Goal: Obtain resource: Download file/media

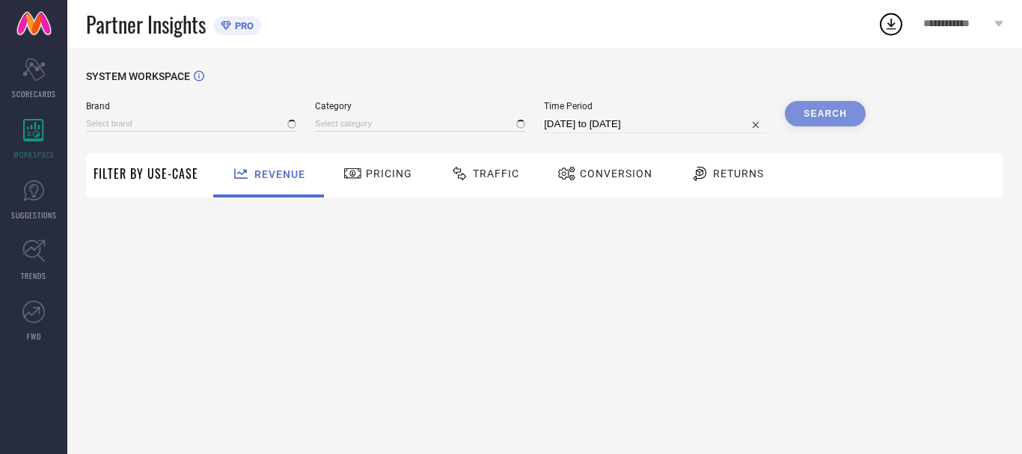
type input "ANUBHUTEE"
type input "All"
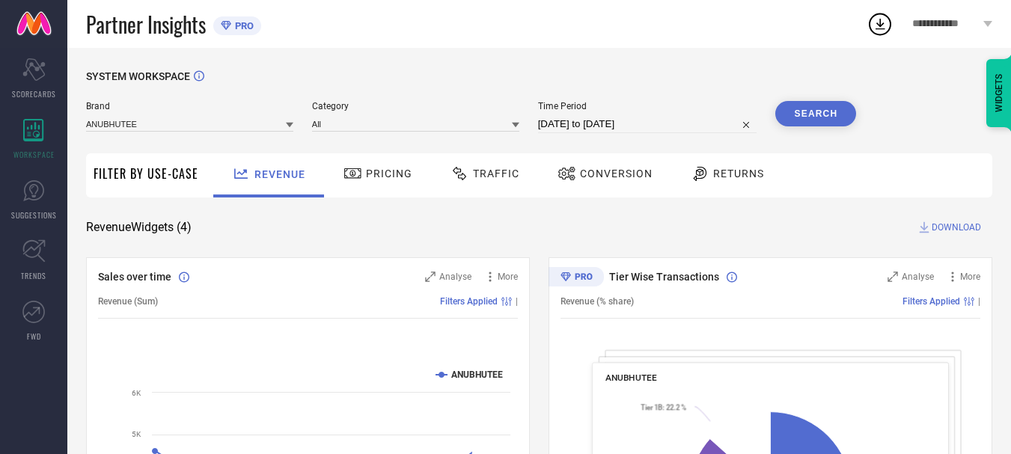
click at [495, 177] on span "Traffic" at bounding box center [496, 174] width 46 height 12
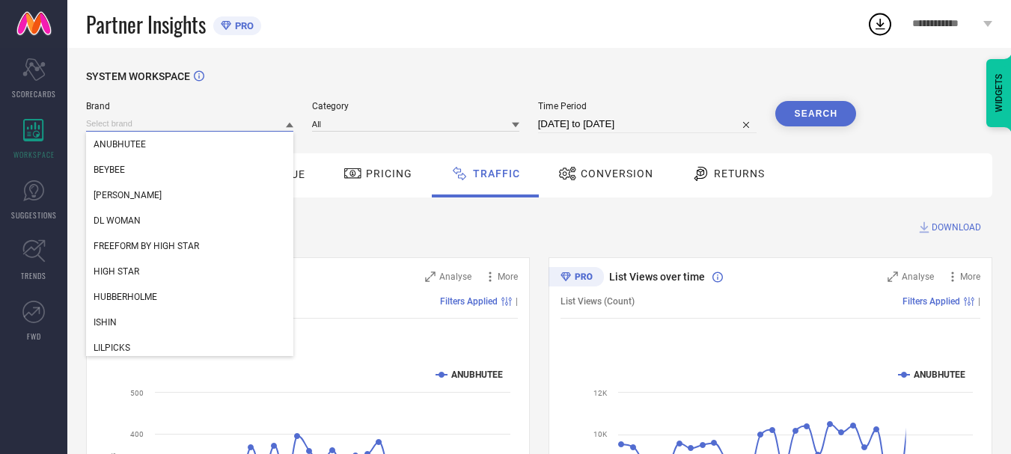
click at [181, 125] on input at bounding box center [189, 124] width 207 height 16
click at [166, 218] on div "DL WOMAN" at bounding box center [189, 220] width 207 height 25
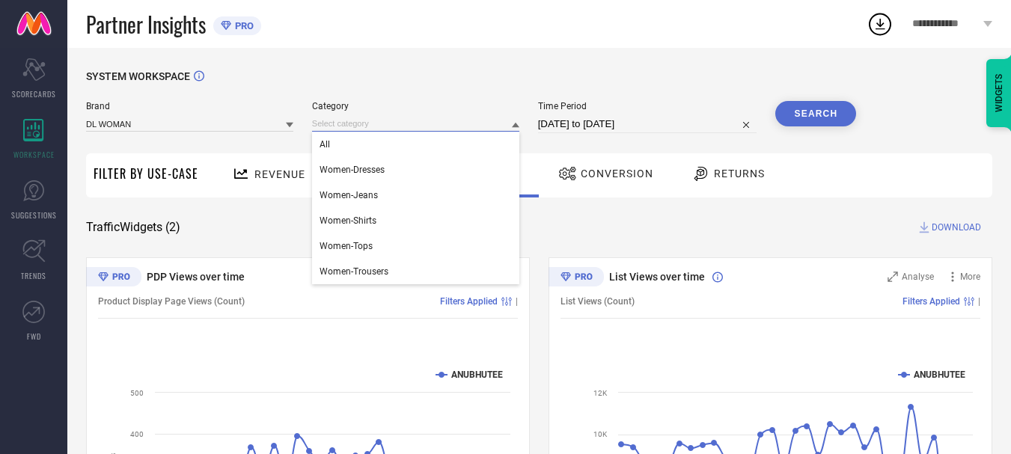
click at [389, 123] on input at bounding box center [415, 124] width 207 height 16
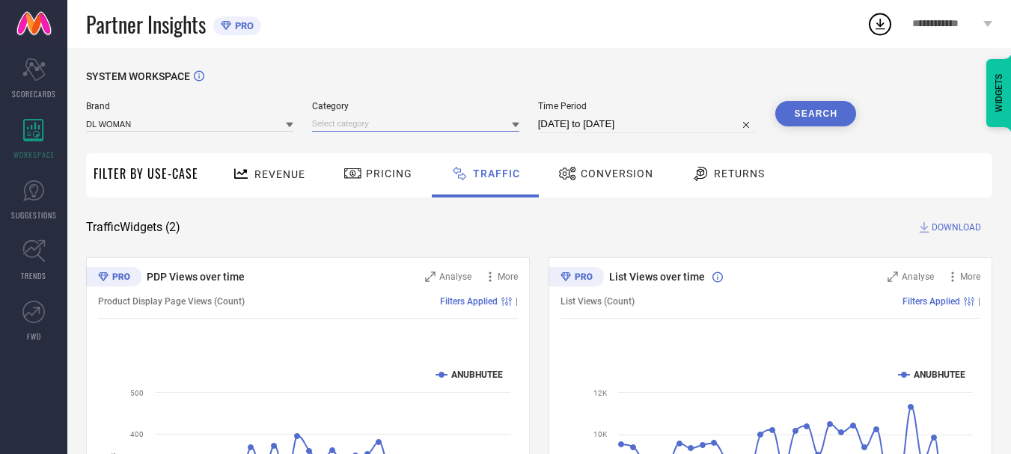
click at [450, 121] on input at bounding box center [415, 124] width 207 height 16
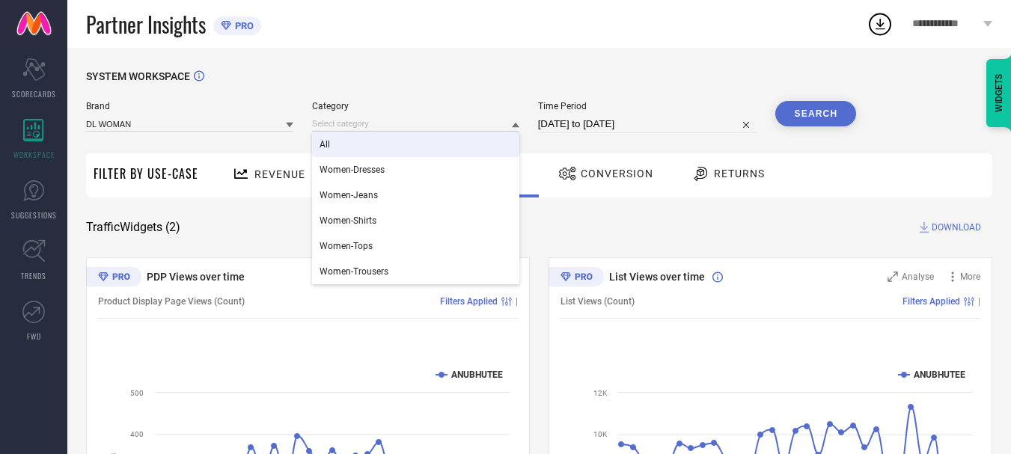
click at [442, 135] on div "All" at bounding box center [415, 144] width 207 height 25
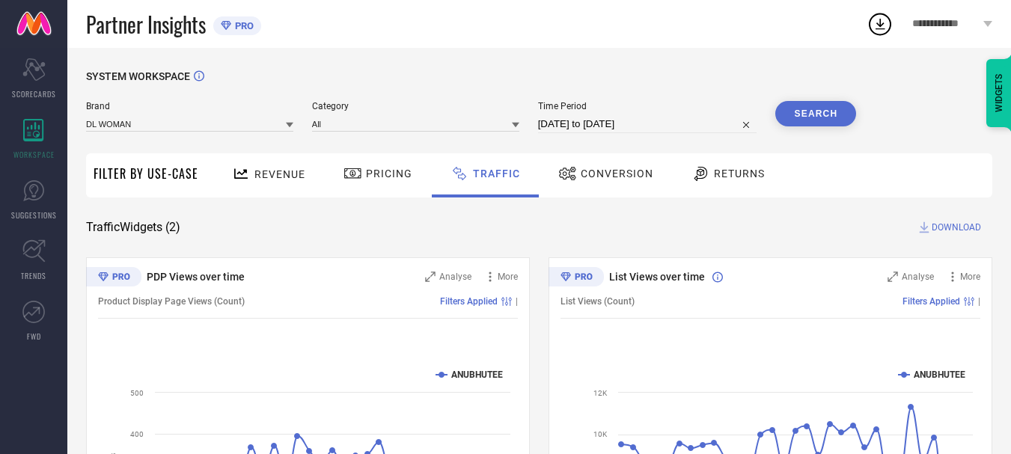
select select "6"
select select "2025"
select select "7"
select select "2025"
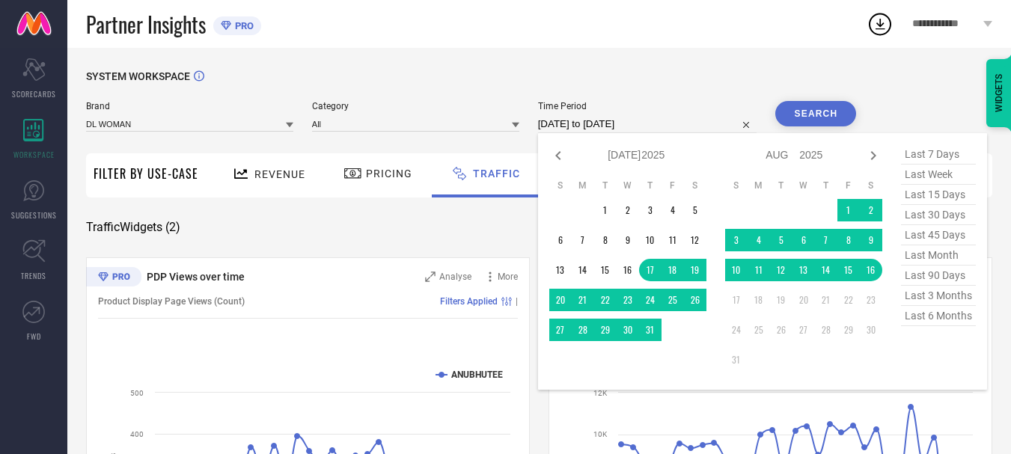
click at [568, 123] on input "[DATE] to [DATE]" at bounding box center [647, 124] width 219 height 18
click at [559, 148] on icon at bounding box center [558, 156] width 18 height 18
select select "5"
select select "2025"
select select "6"
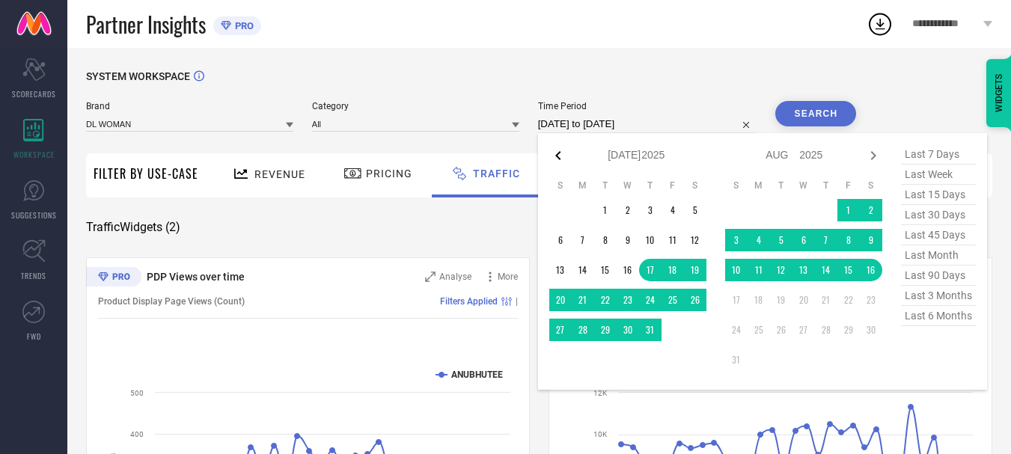
select select "2025"
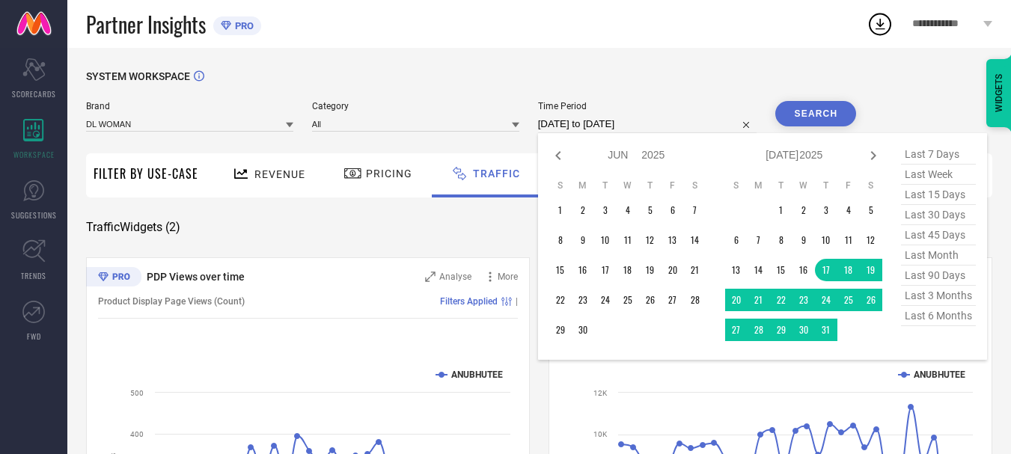
click at [559, 148] on icon at bounding box center [558, 156] width 18 height 18
select select "4"
select select "2025"
select select "5"
select select "2025"
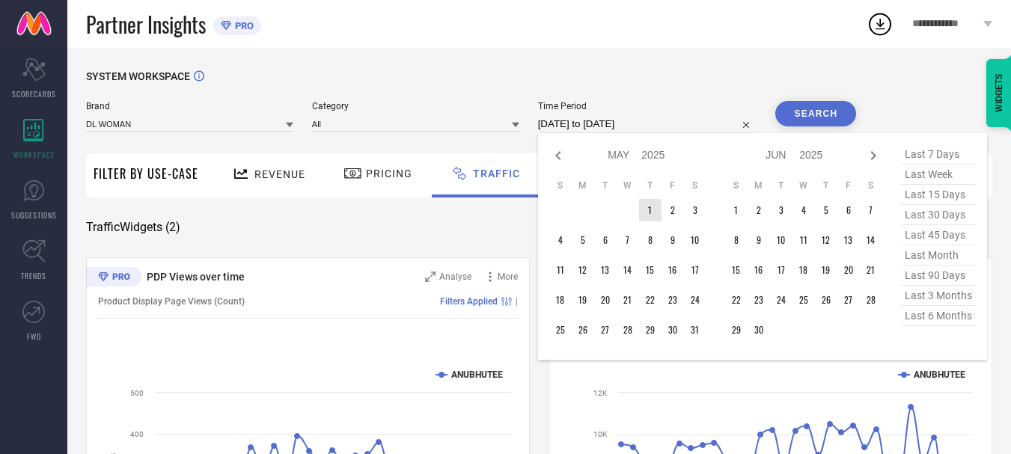
click at [655, 224] on table "S M T W T F S 1 2 3 4 5 6 7 8 9 10 11 12 13 14 15 16 17 18 19 20 21 22 23 24 25…" at bounding box center [627, 260] width 157 height 177
click at [654, 215] on td "1" at bounding box center [650, 210] width 22 height 22
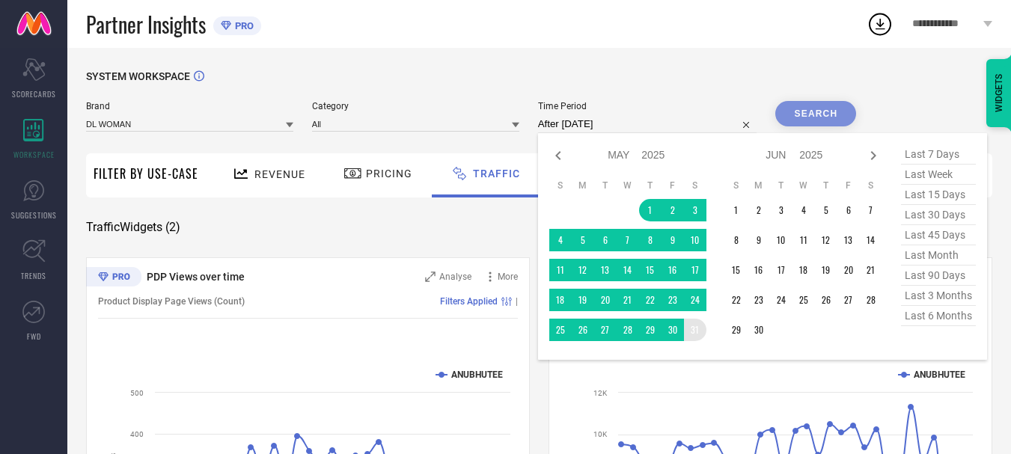
type input "[DATE] to [DATE]"
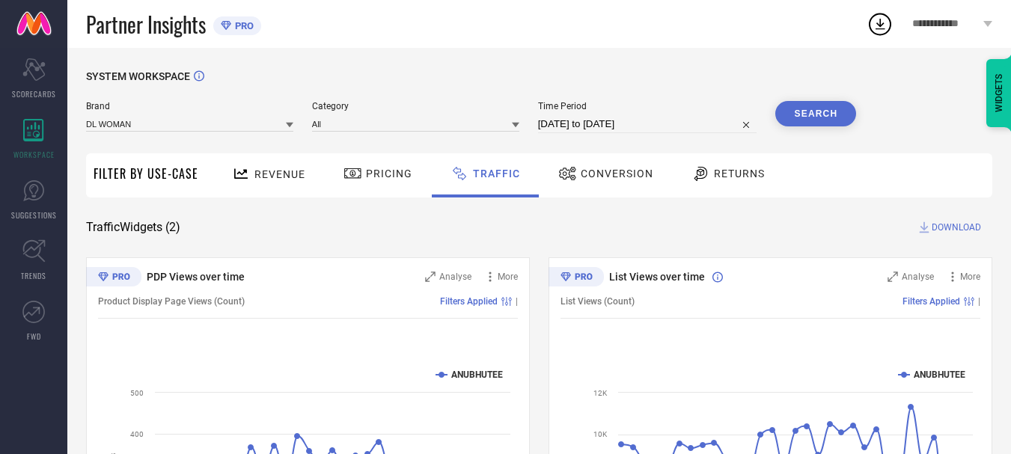
click at [810, 117] on button "Search" at bounding box center [815, 113] width 81 height 25
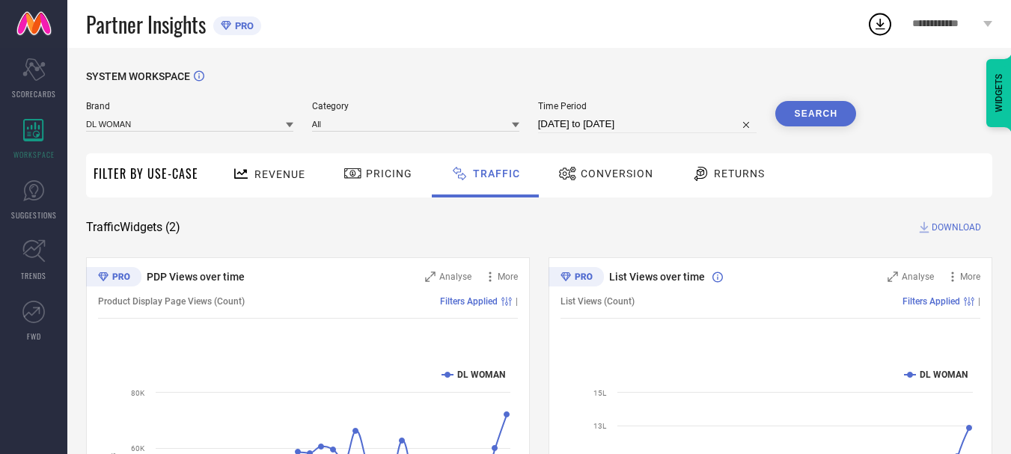
click at [943, 222] on span "DOWNLOAD" at bounding box center [955, 227] width 49 height 15
click at [884, 23] on icon at bounding box center [879, 23] width 27 height 27
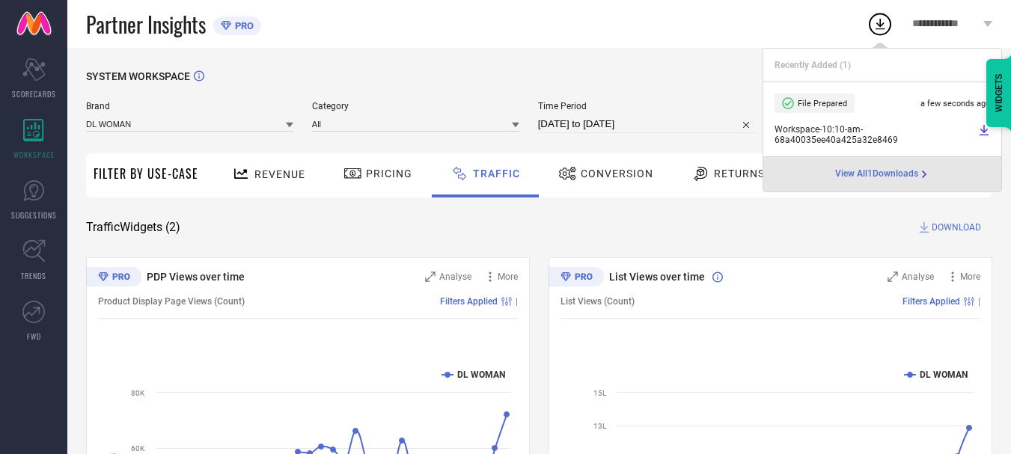
select select "4"
select select "2025"
select select "5"
select select "2025"
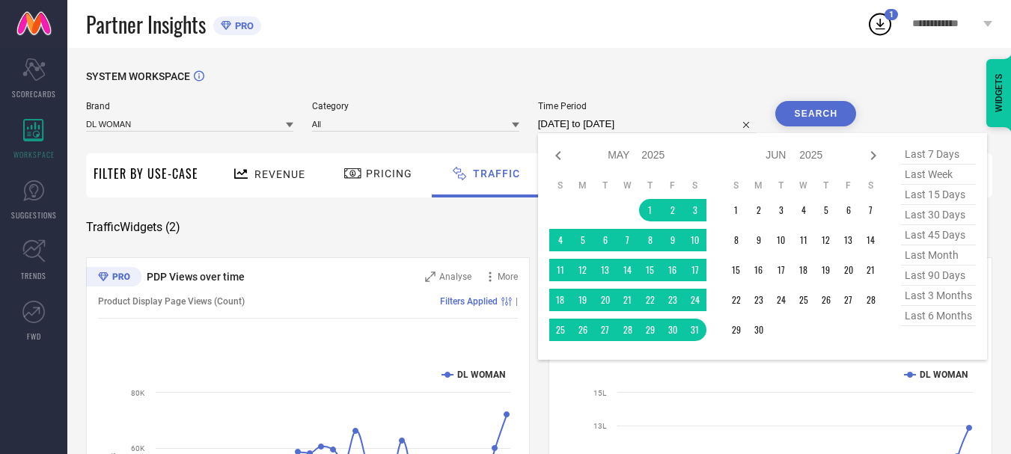
click at [601, 116] on input "[DATE] to [DATE]" at bounding box center [647, 124] width 219 height 18
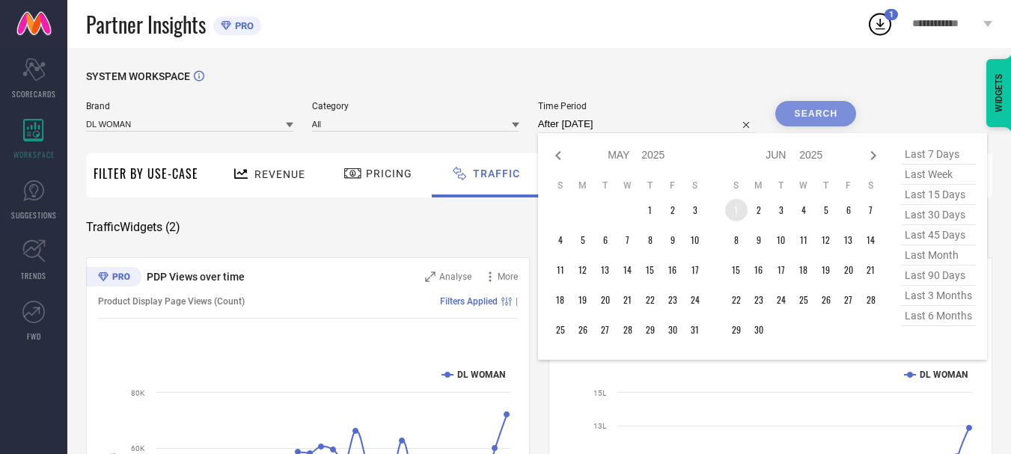
click at [735, 213] on td "1" at bounding box center [736, 210] width 22 height 22
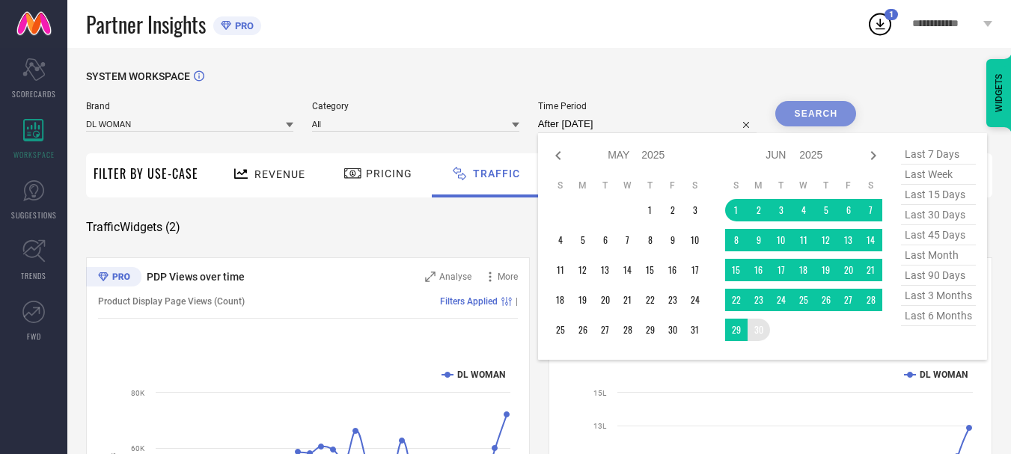
type input "[DATE] to [DATE]"
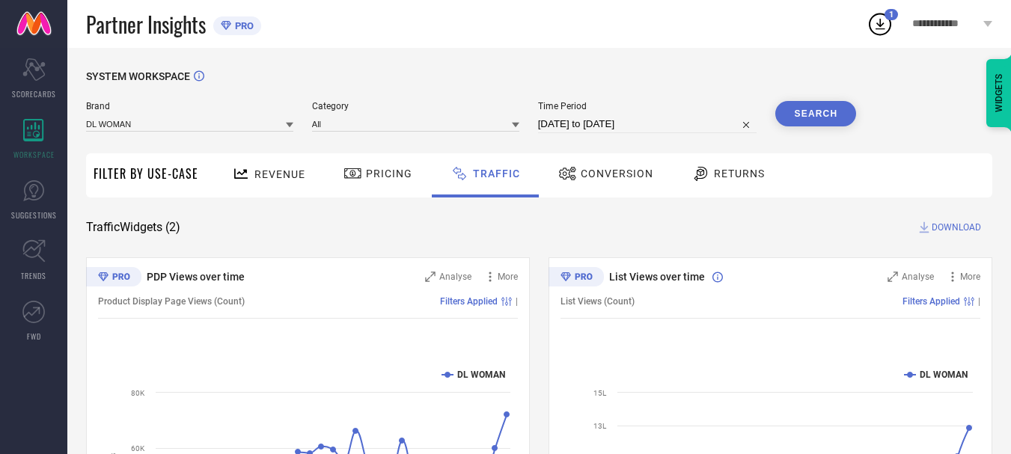
click at [809, 106] on button "Search" at bounding box center [815, 113] width 81 height 25
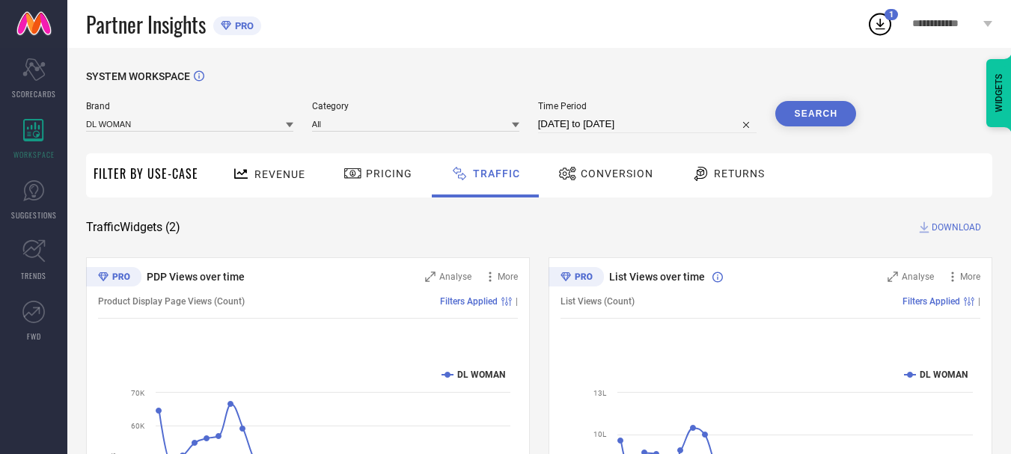
click at [948, 227] on span "DOWNLOAD" at bounding box center [955, 227] width 49 height 15
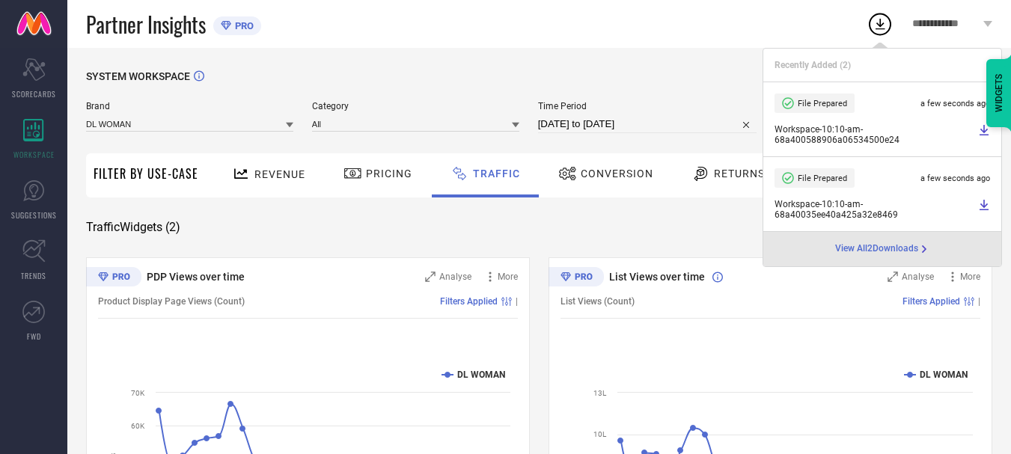
select select "5"
select select "2025"
select select "6"
select select "2025"
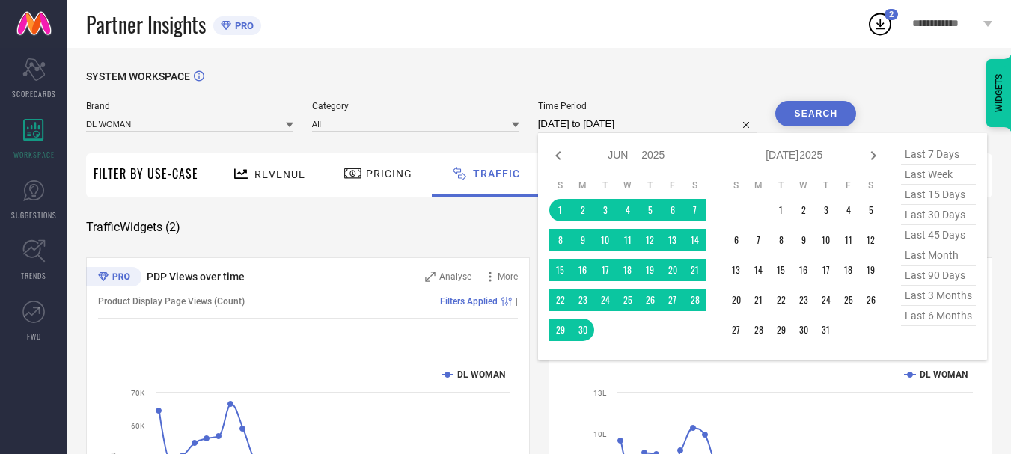
click at [648, 130] on input "[DATE] to [DATE]" at bounding box center [647, 124] width 219 height 18
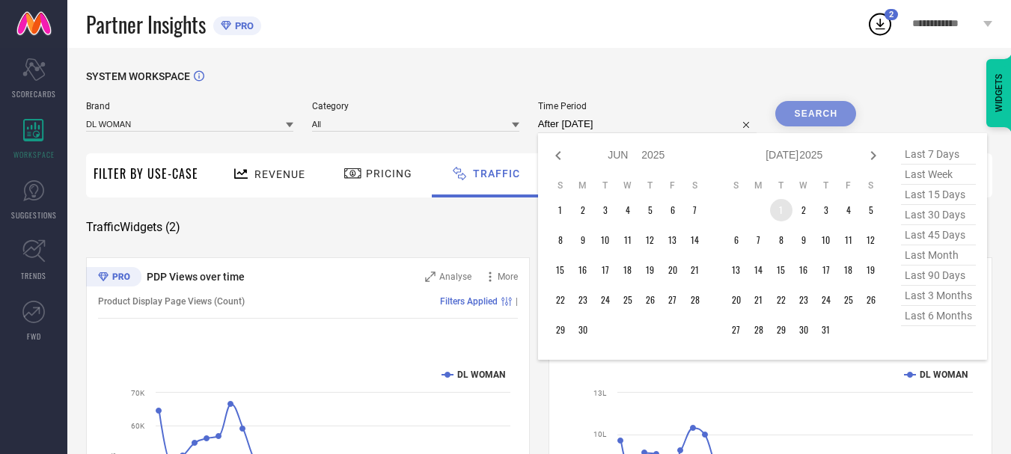
click at [785, 214] on td "1" at bounding box center [781, 210] width 22 height 22
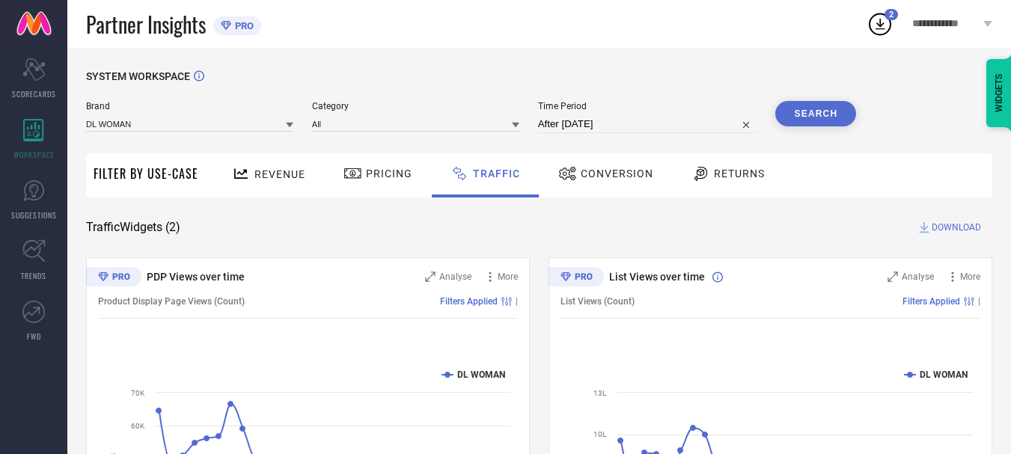
type input "[DATE] to [DATE]"
click at [825, 122] on button "Search" at bounding box center [815, 113] width 81 height 25
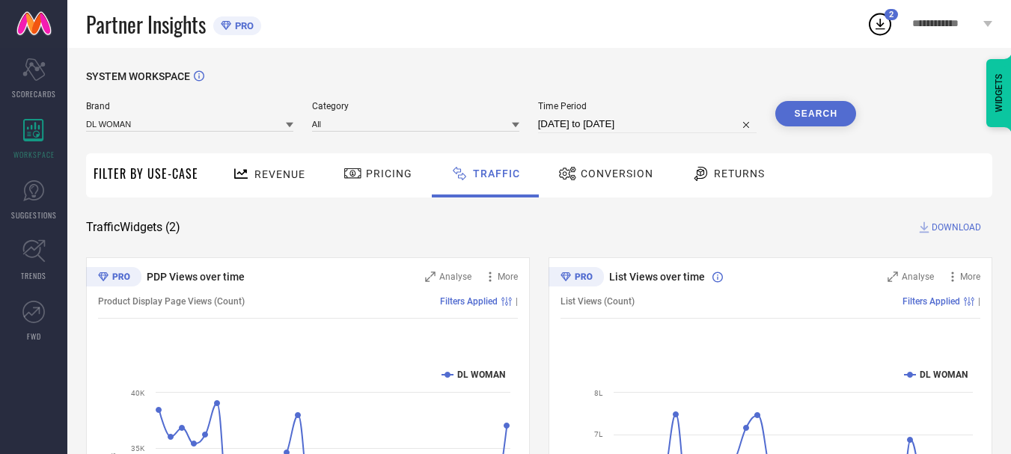
click at [940, 226] on span "DOWNLOAD" at bounding box center [955, 227] width 49 height 15
